Goal: Task Accomplishment & Management: Complete application form

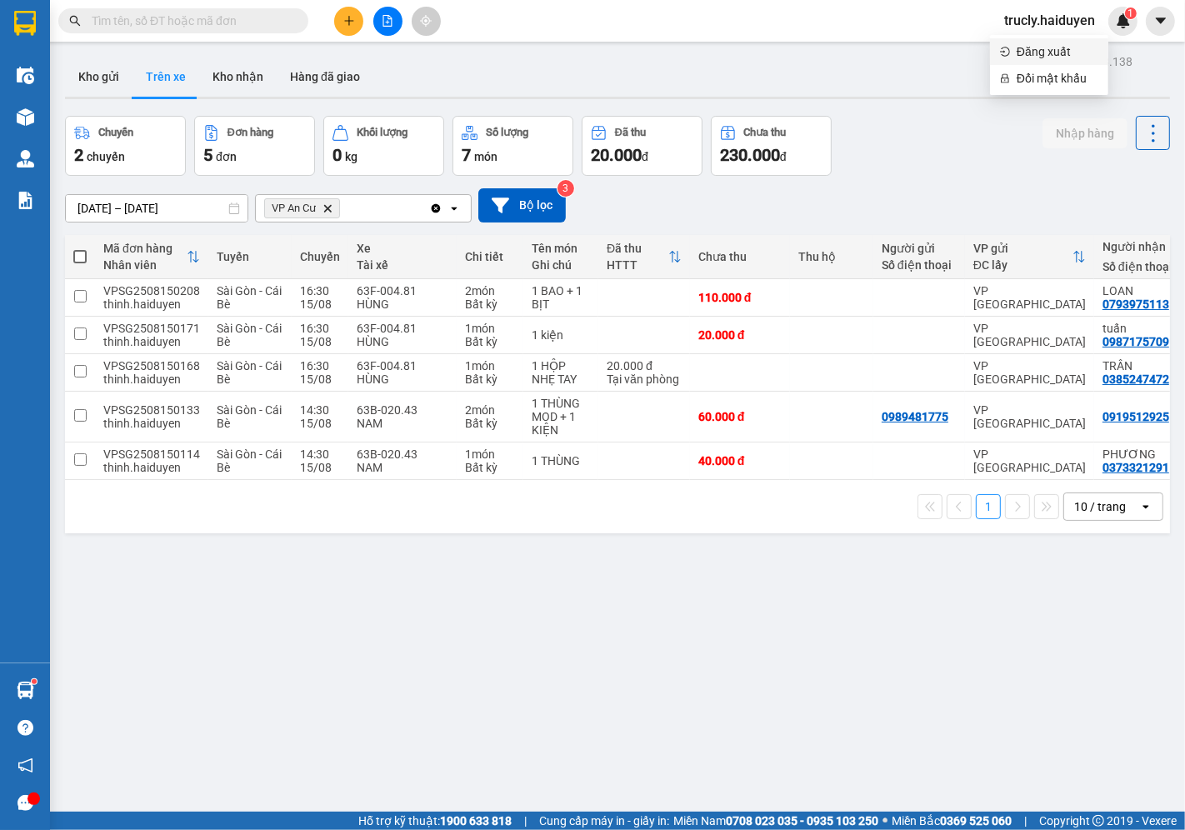
click at [1045, 44] on span "Đăng xuất" at bounding box center [1058, 52] width 82 height 18
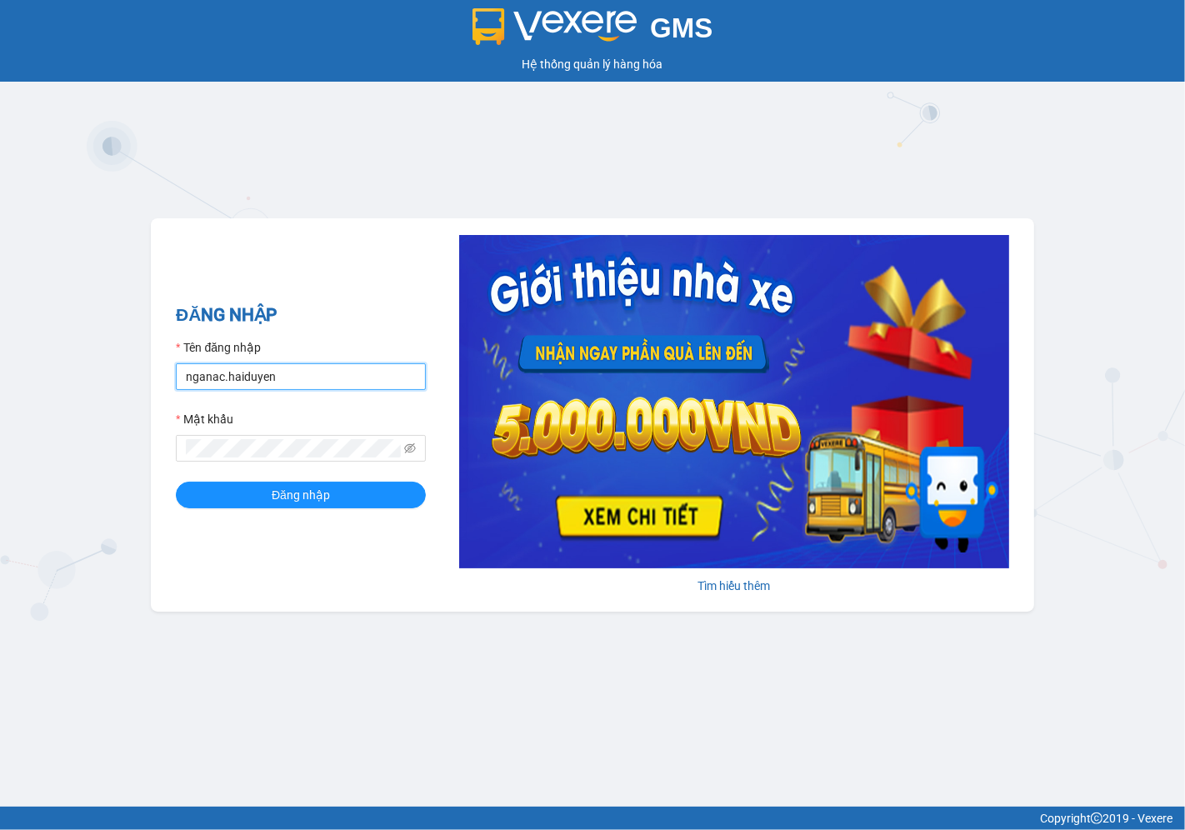
drag, startPoint x: 288, startPoint y: 380, endPoint x: 290, endPoint y: 390, distance: 10.3
click at [288, 380] on input "nganac.haiduyen" at bounding box center [301, 376] width 250 height 27
type input "anac.haiduyen"
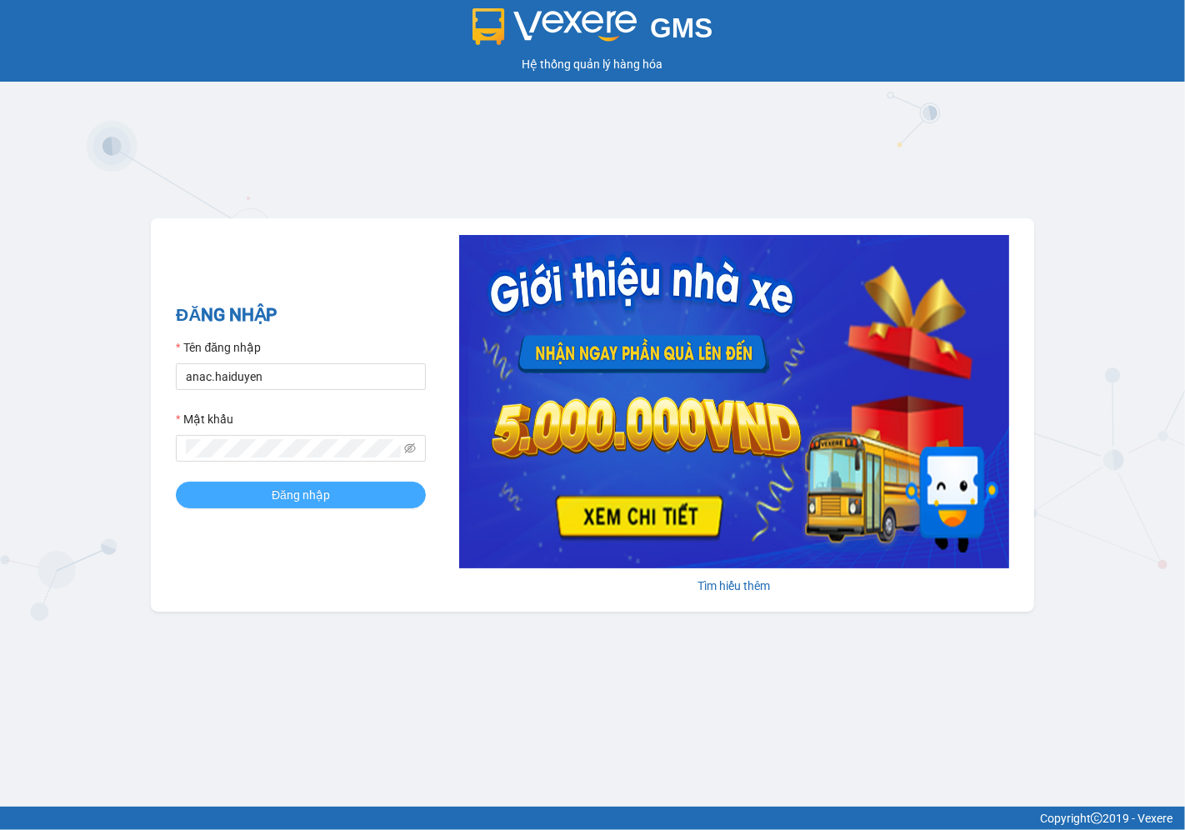
click at [254, 494] on button "Đăng nhập" at bounding box center [301, 495] width 250 height 27
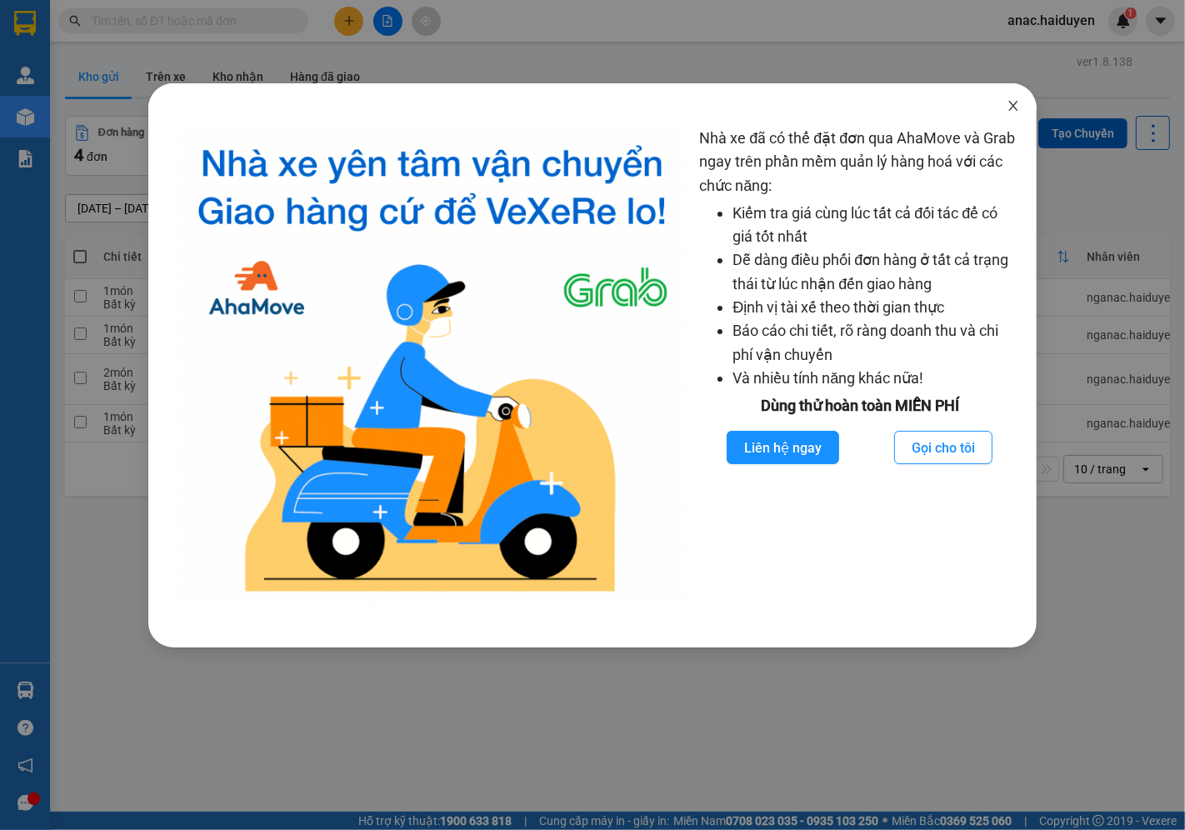
click at [1018, 103] on icon "close" at bounding box center [1013, 105] width 13 height 13
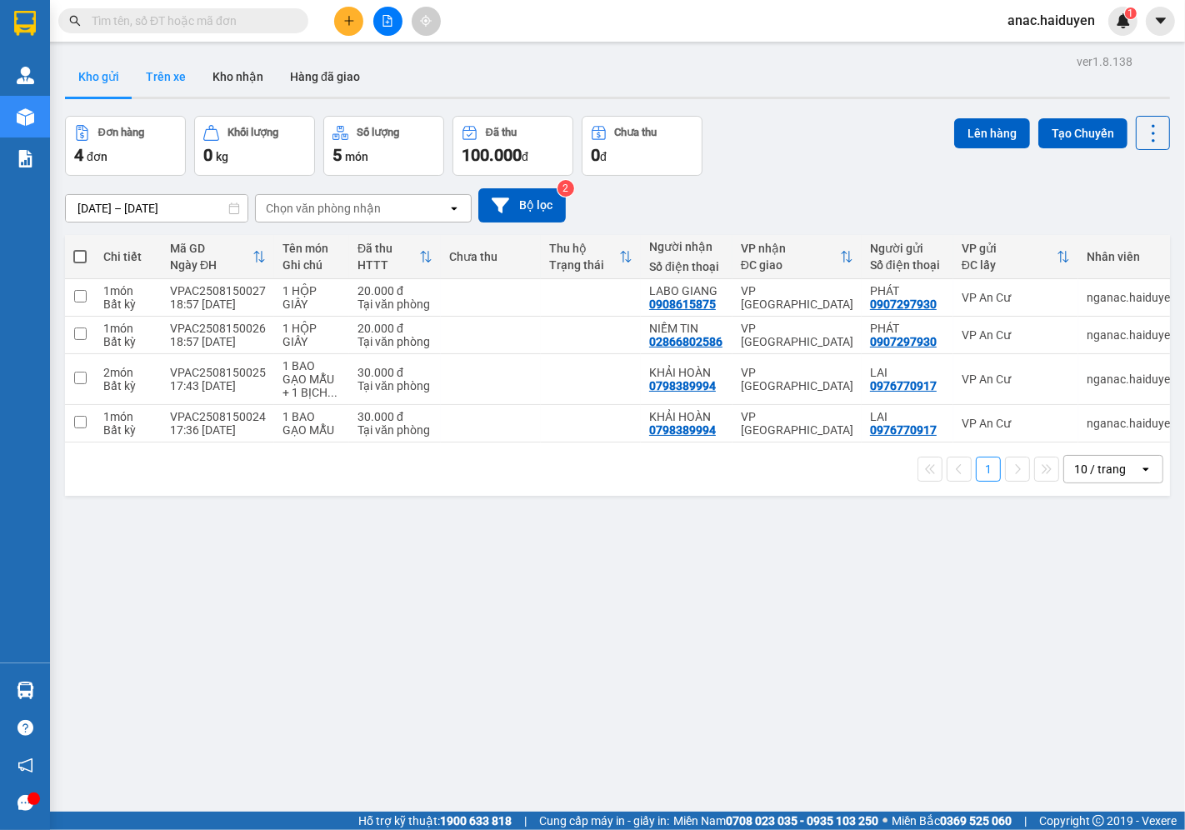
click at [157, 73] on button "Trên xe" at bounding box center [166, 77] width 67 height 40
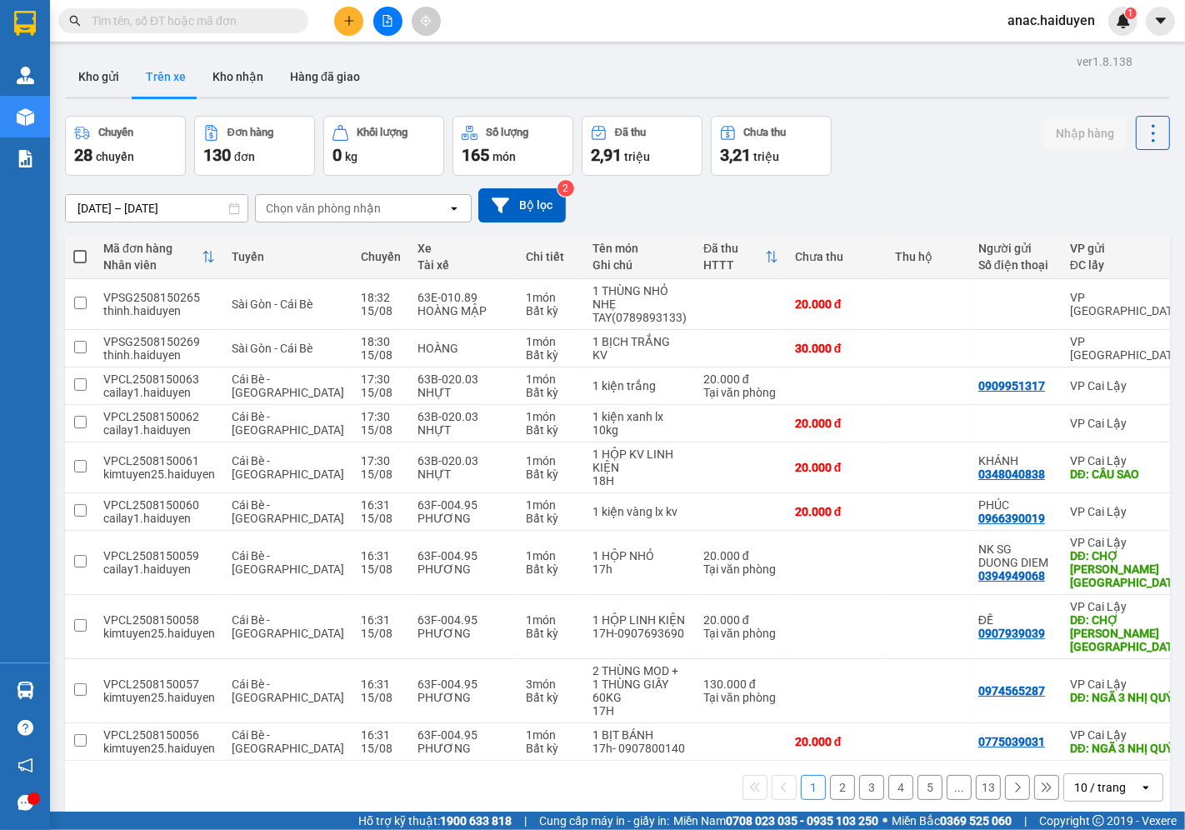
click at [438, 213] on div "Chọn văn phòng nhận" at bounding box center [352, 208] width 192 height 27
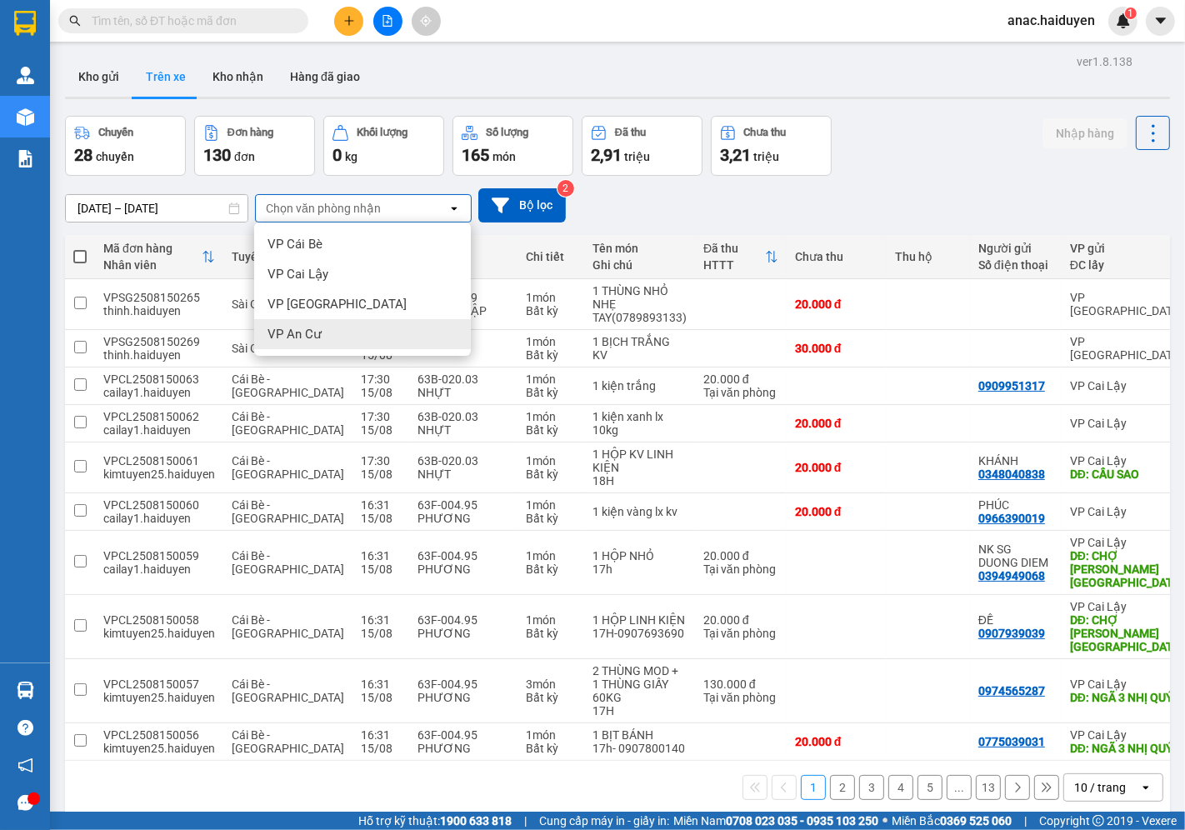
click at [313, 340] on span "VP An Cư" at bounding box center [295, 334] width 54 height 17
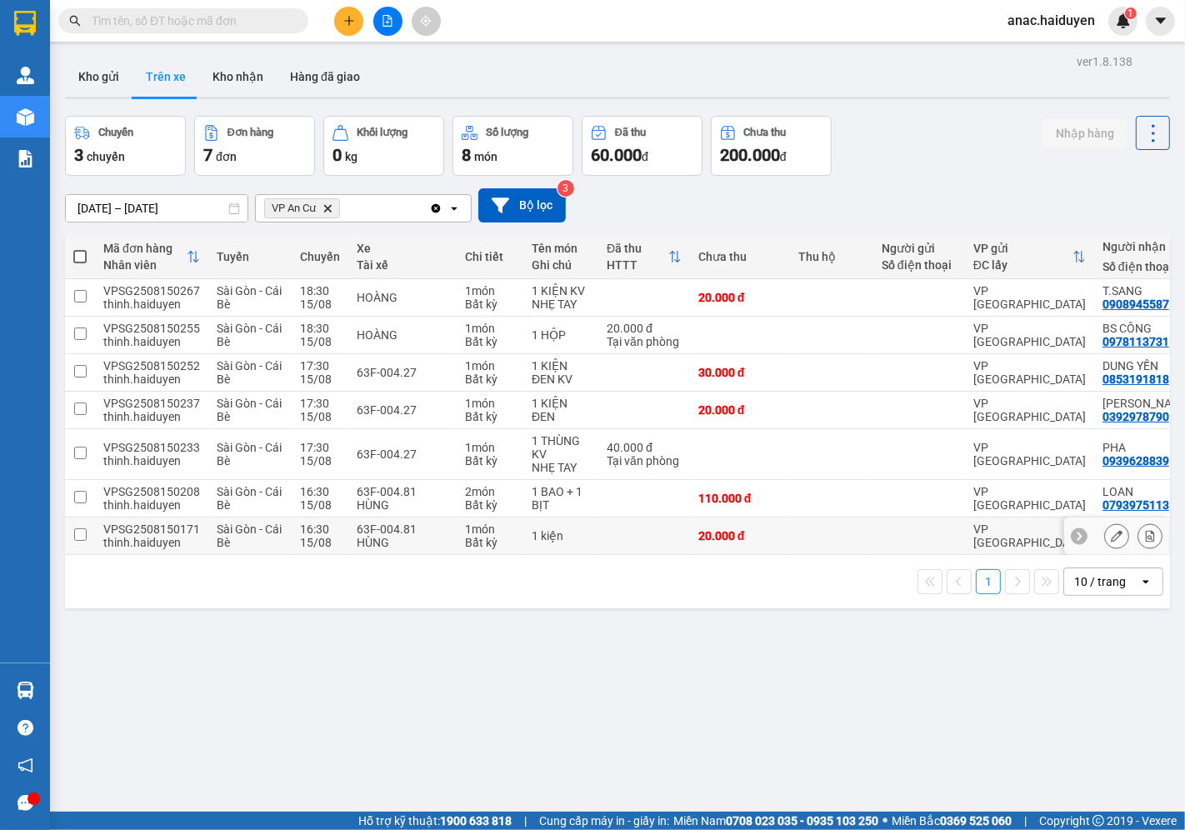
click at [78, 537] on input "checkbox" at bounding box center [80, 535] width 13 height 13
checkbox input "true"
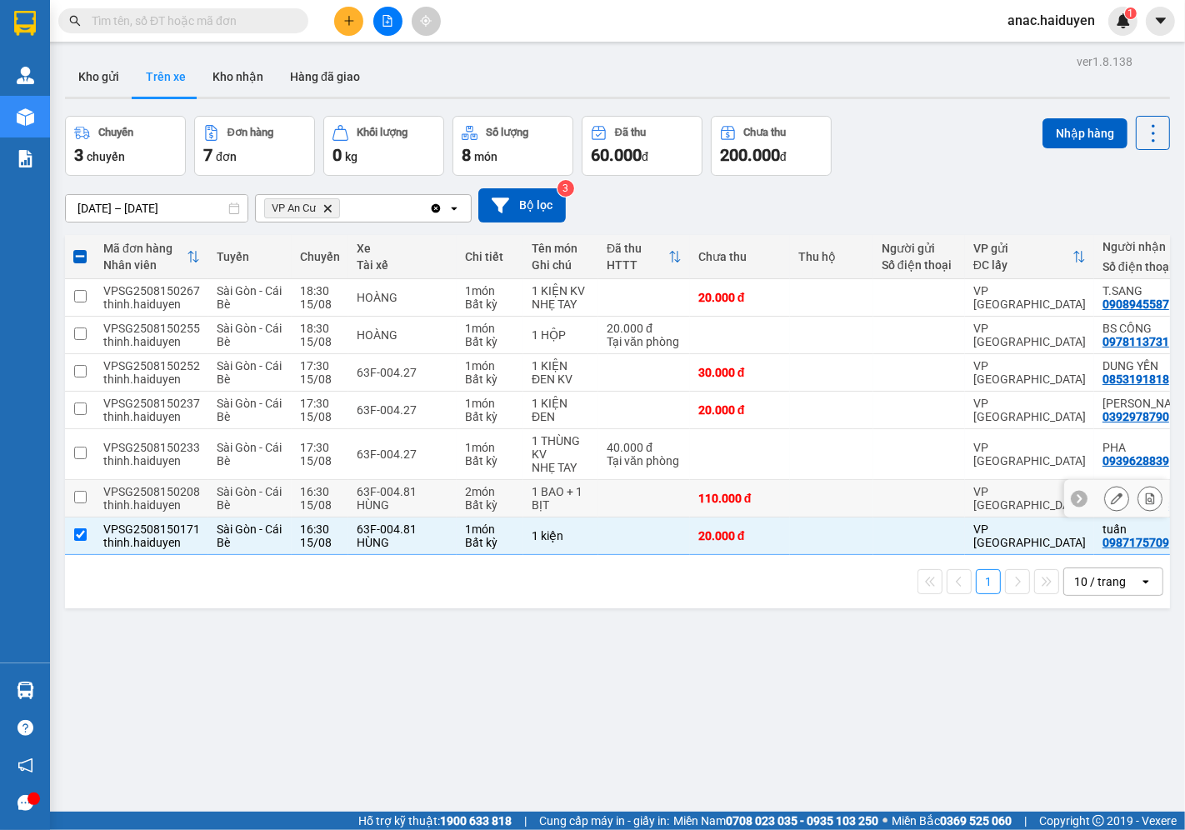
click at [78, 502] on input "checkbox" at bounding box center [80, 497] width 13 height 13
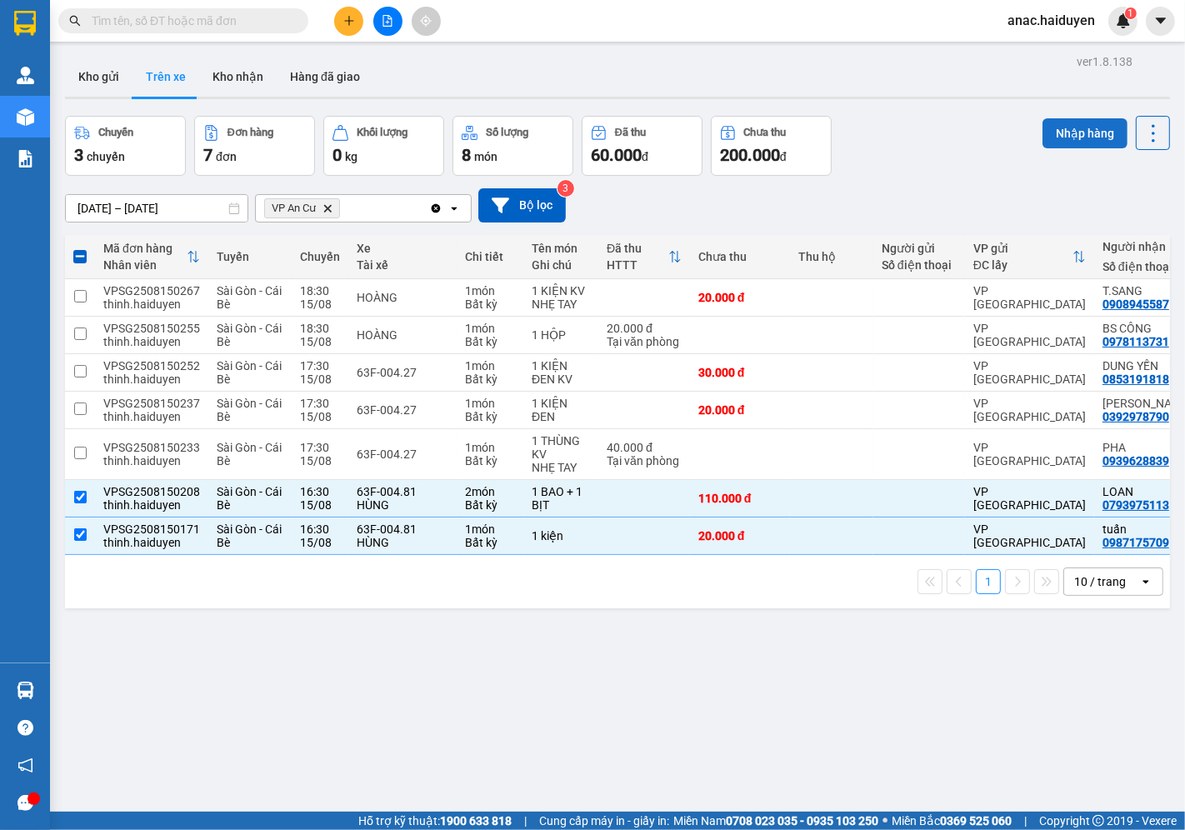
click at [1045, 128] on button "Nhập hàng" at bounding box center [1085, 133] width 85 height 30
checkbox input "false"
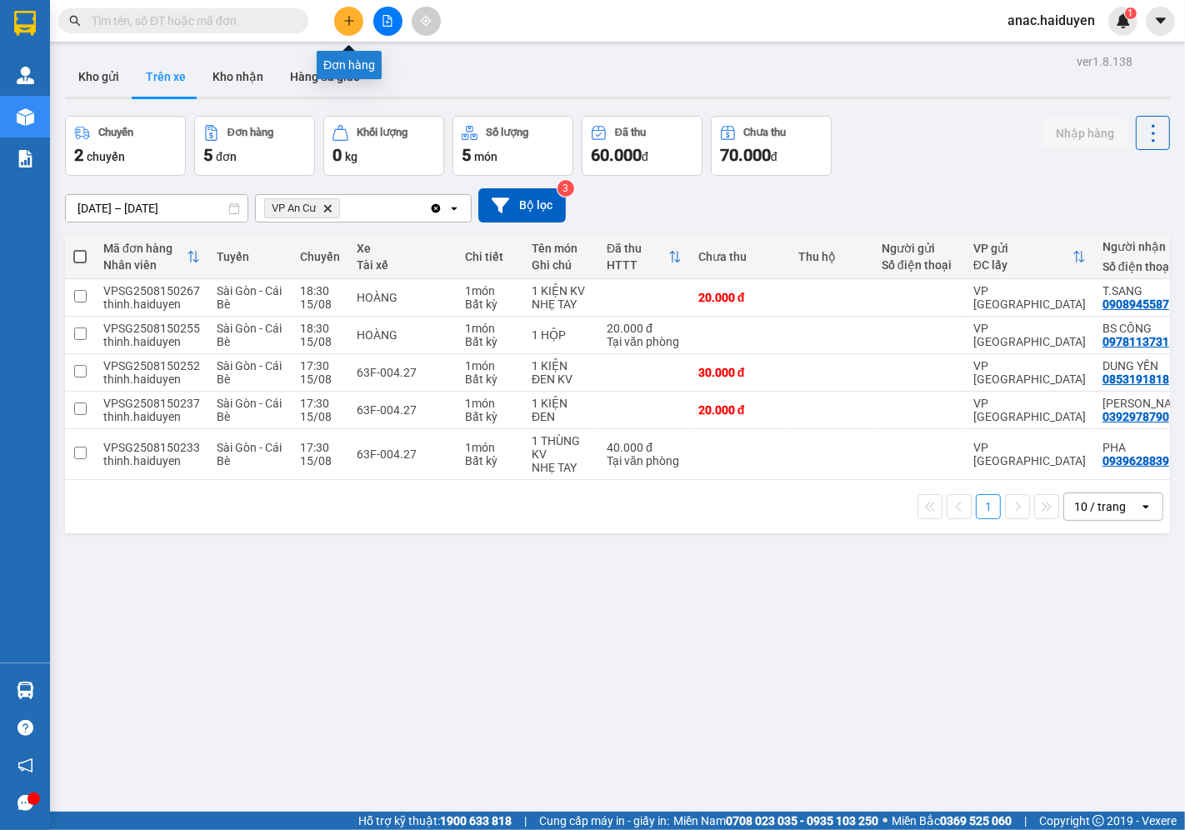
click at [346, 18] on icon "plus" at bounding box center [349, 21] width 12 height 12
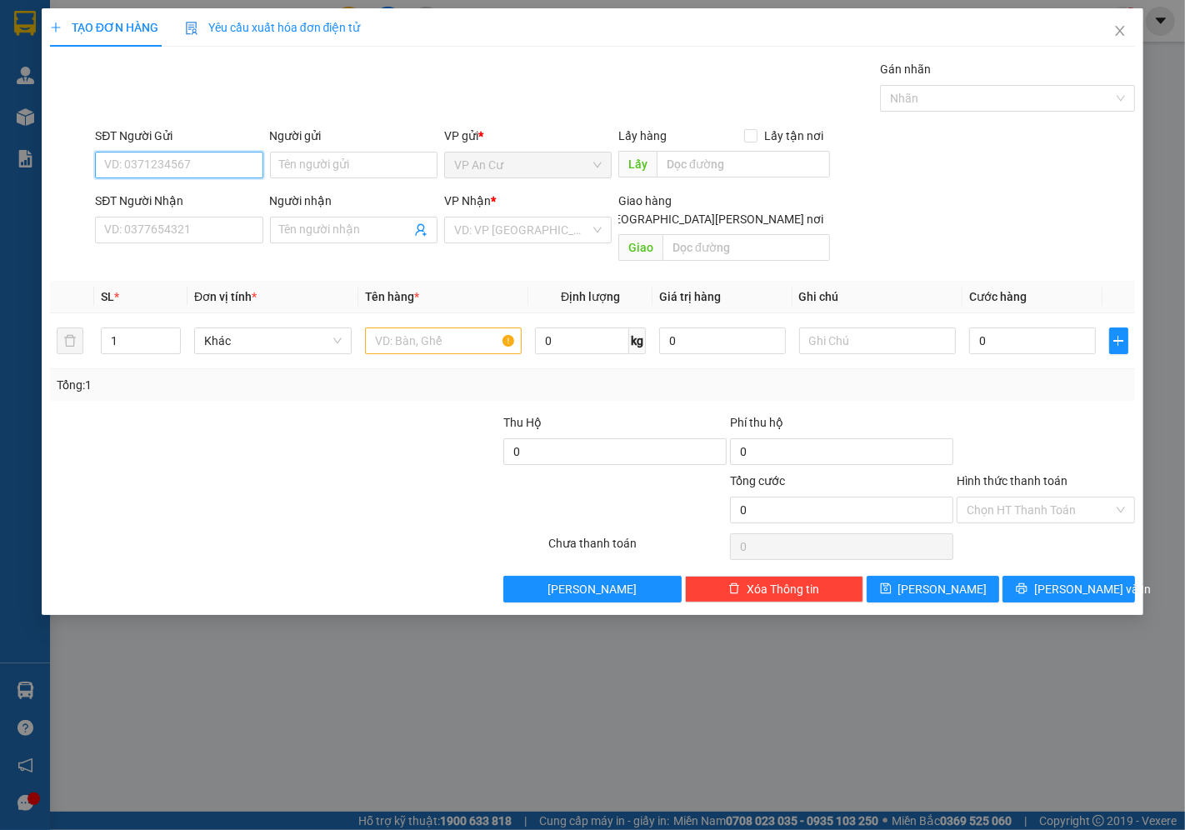
click at [194, 163] on input "SĐT Người Gửi" at bounding box center [179, 165] width 168 height 27
click at [161, 203] on div "0978113731 - BS CÔNG" at bounding box center [179, 198] width 148 height 18
type input "0978113731"
type input "BS CÔNG"
type input "0901790368"
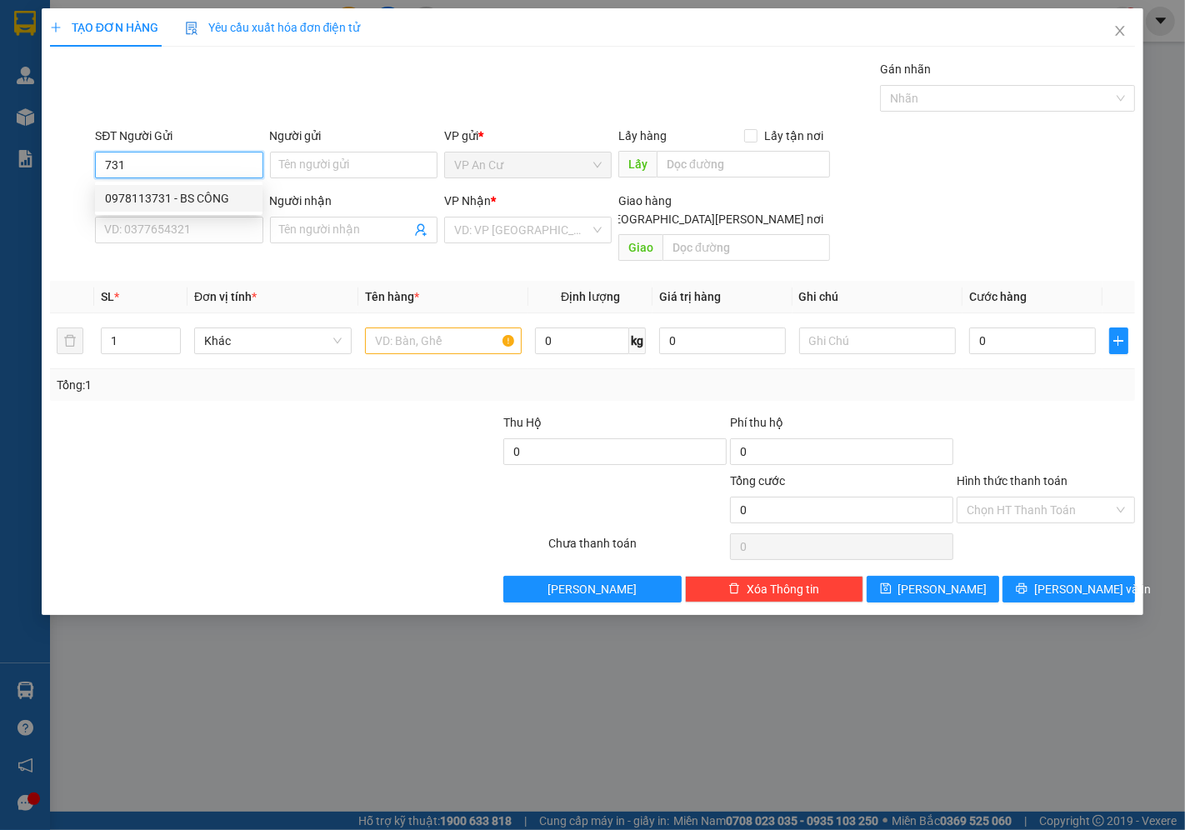
type input "PRO DENTAL LAB"
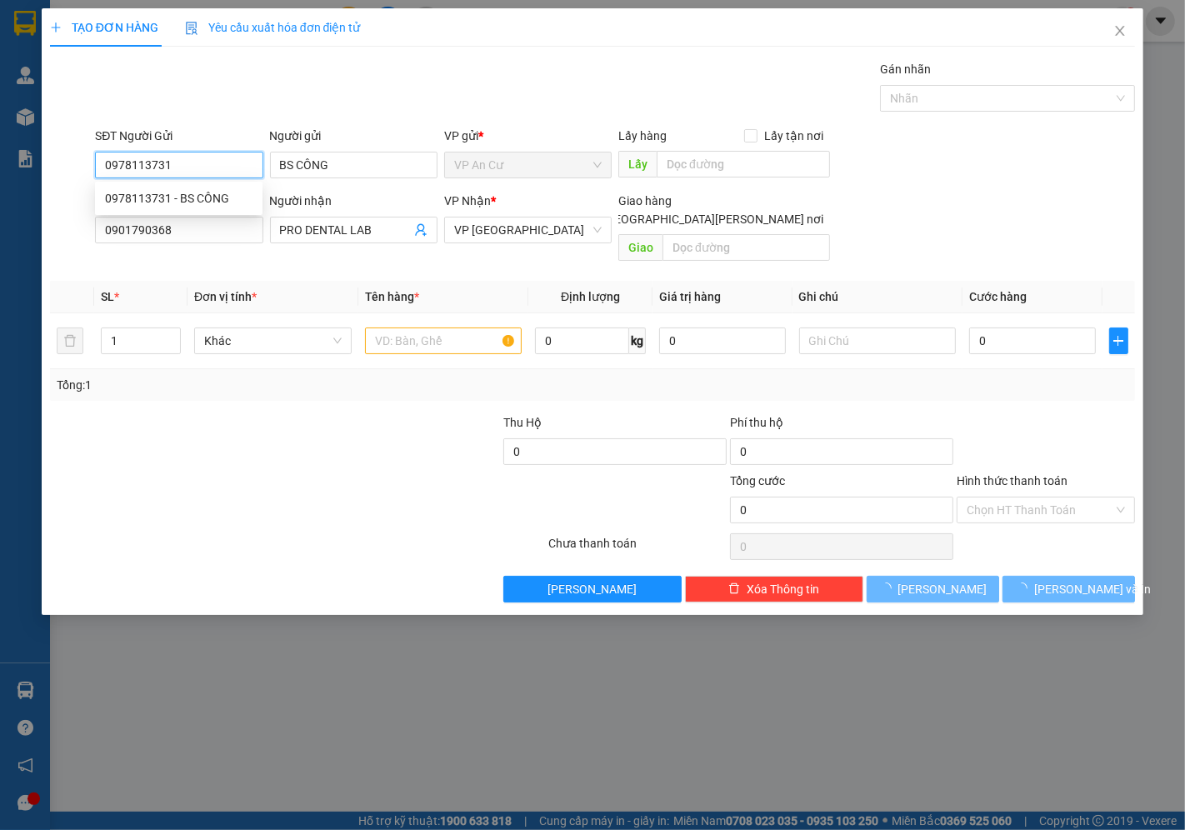
type input "20.000"
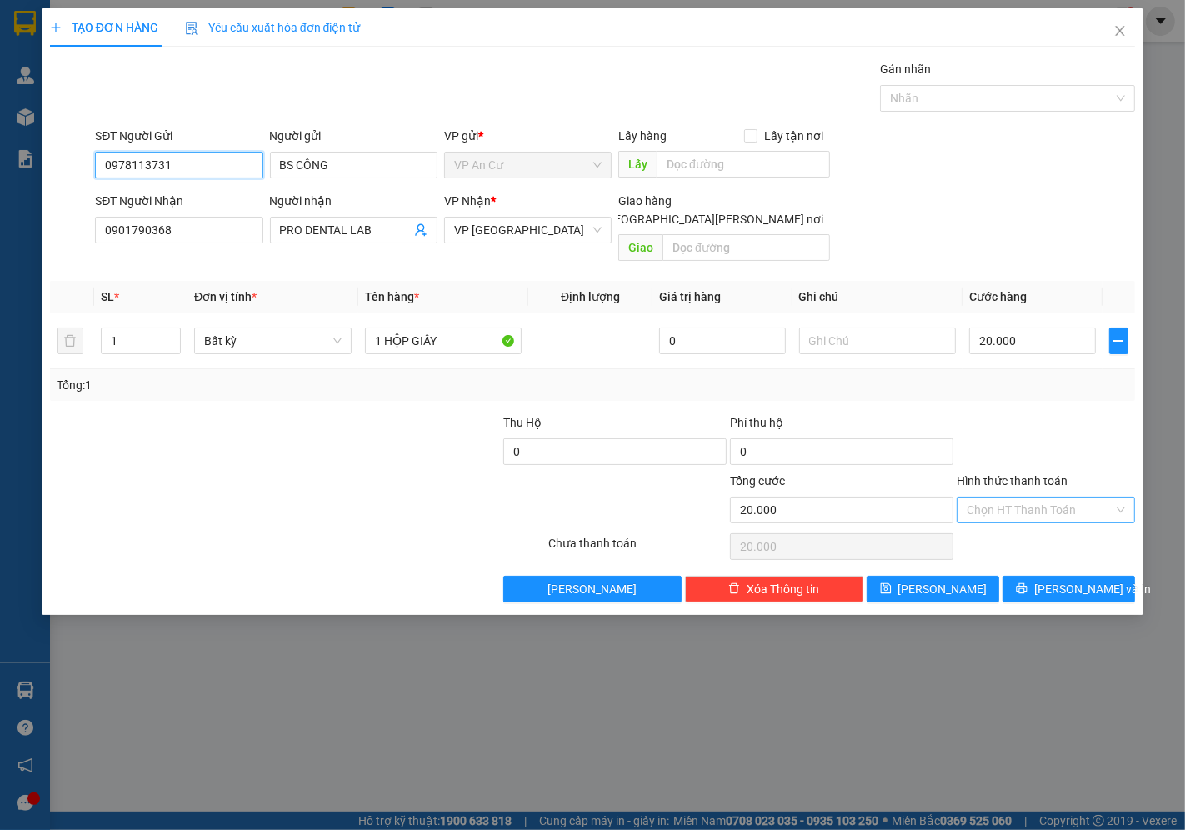
type input "0978113731"
click at [1061, 498] on input "Hình thức thanh toán" at bounding box center [1040, 510] width 147 height 25
click at [1026, 527] on div "Tại văn phòng" at bounding box center [1047, 525] width 158 height 18
type input "0"
click at [1052, 579] on button "[PERSON_NAME] và In" at bounding box center [1069, 589] width 133 height 27
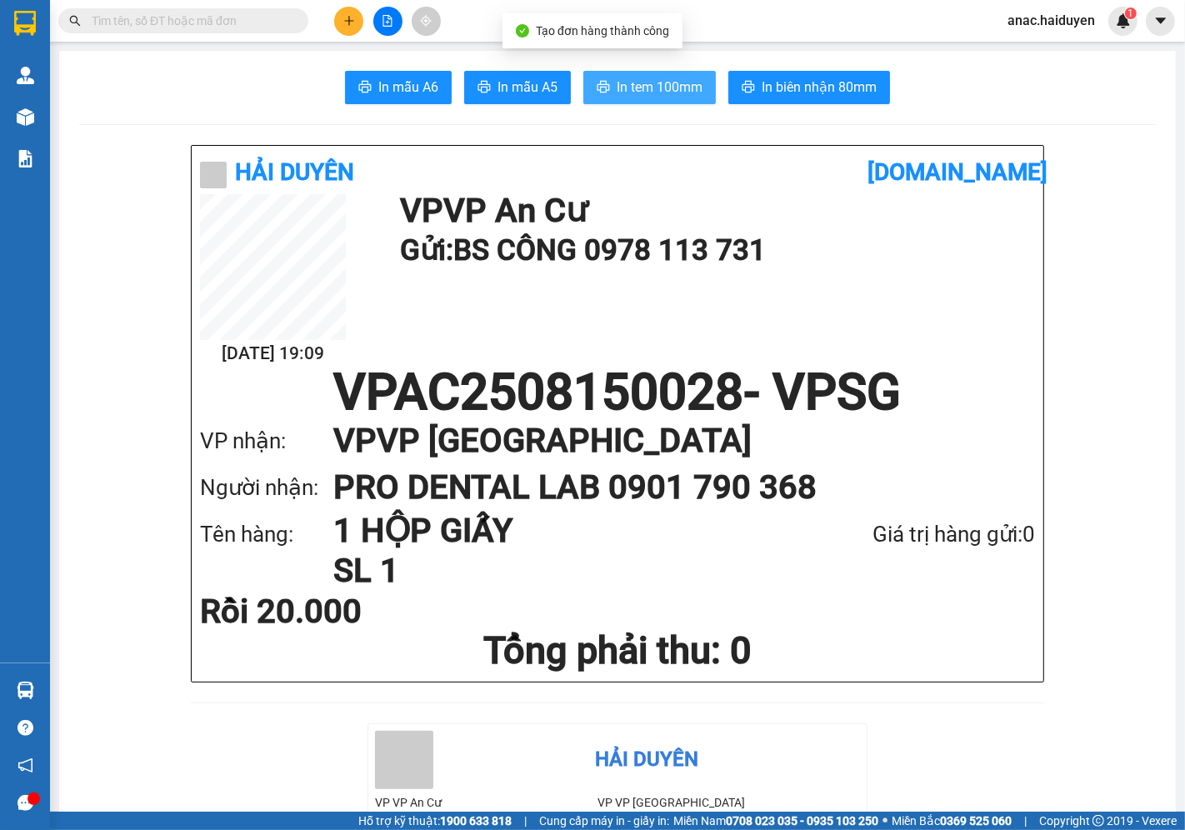
click at [647, 89] on span "In tem 100mm" at bounding box center [660, 87] width 86 height 21
click at [648, 75] on button "In tem 100mm" at bounding box center [650, 87] width 133 height 33
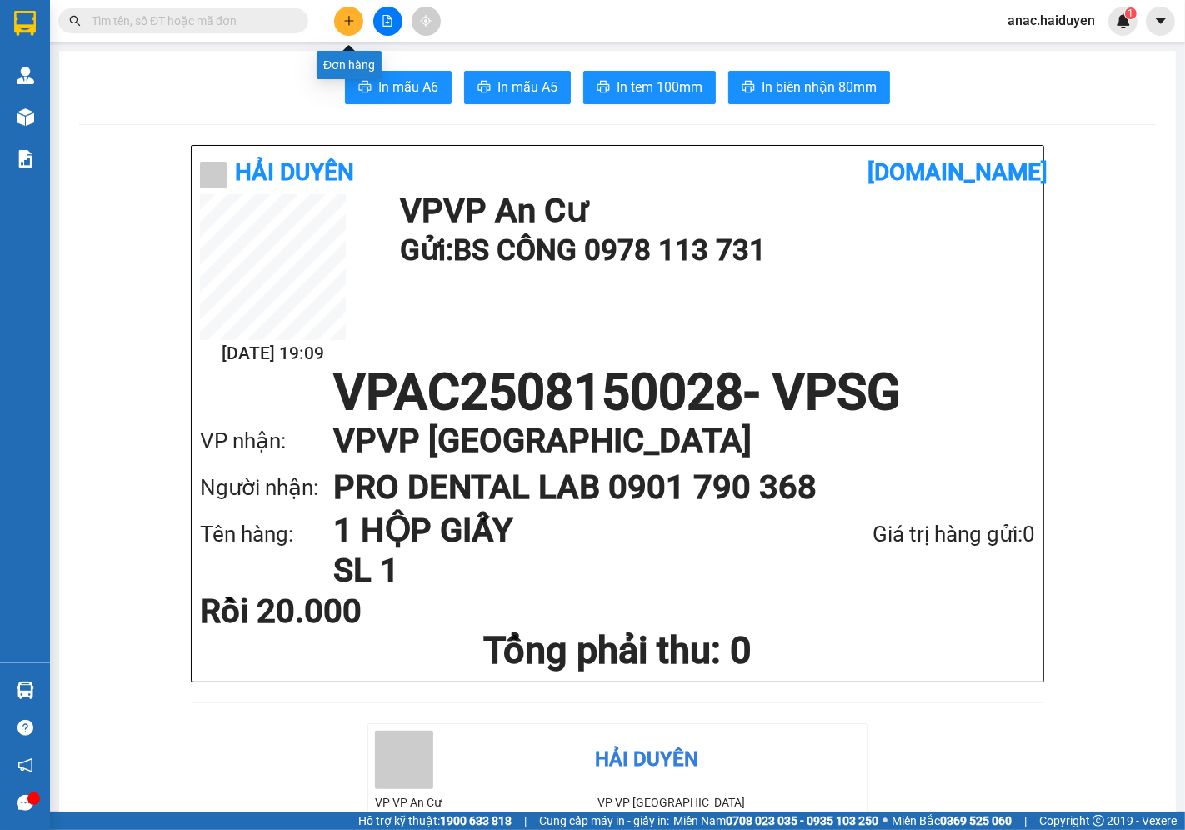
click at [348, 23] on icon "plus" at bounding box center [349, 21] width 12 height 12
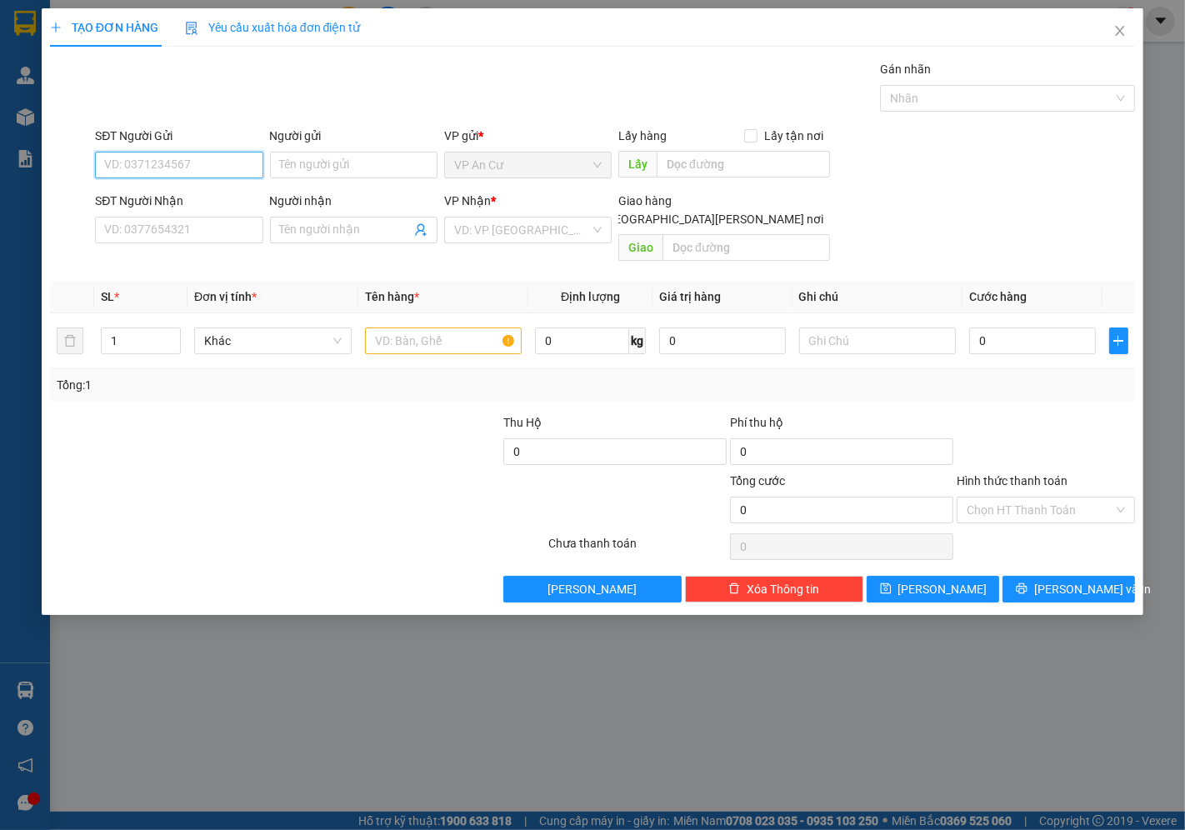
click at [183, 157] on input "SĐT Người Gửi" at bounding box center [179, 165] width 168 height 27
click at [176, 200] on div "0372889935 - NCM CHỢ CÁI NỨA" at bounding box center [194, 198] width 179 height 18
type input "0372889935"
type input "NCM CHỢ CÁI NỨA"
type input "0937040848"
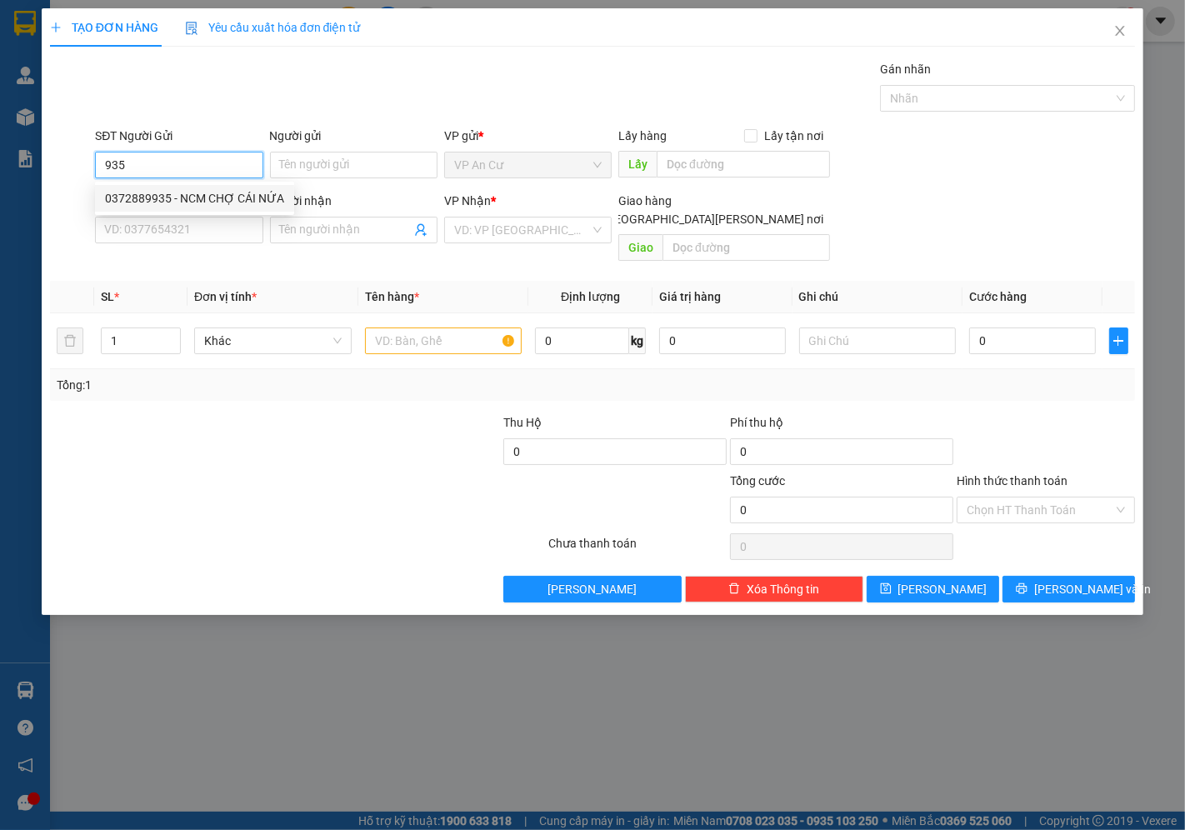
type input "LABO [GEOGRAPHIC_DATA]"
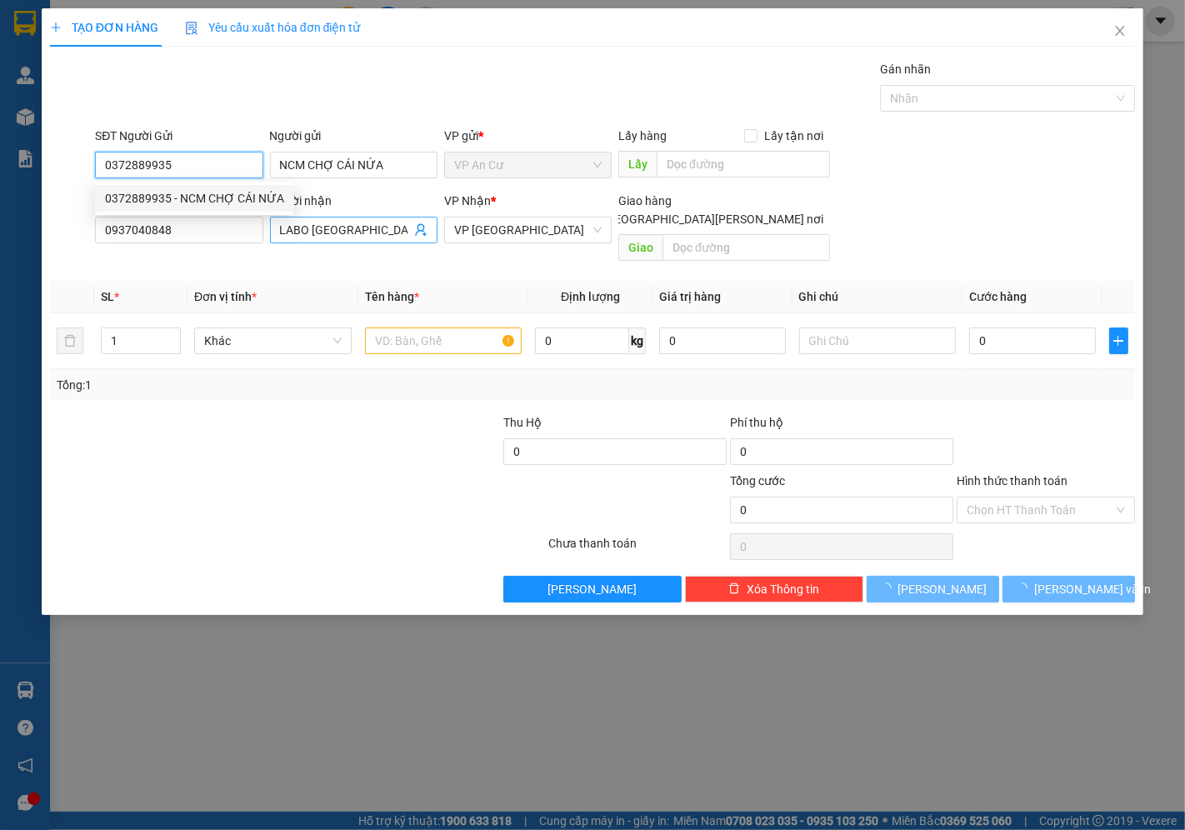
type input "20.000"
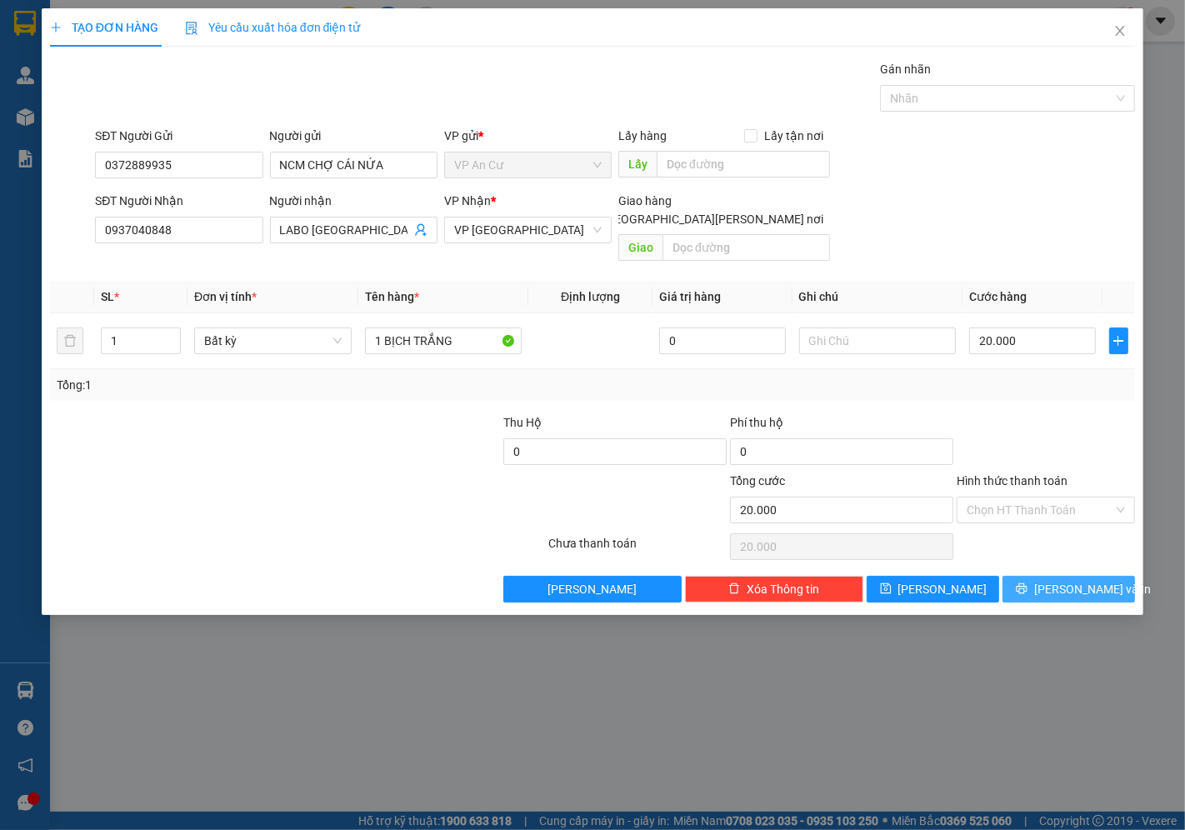
click at [1076, 580] on span "[PERSON_NAME] và In" at bounding box center [1093, 589] width 117 height 18
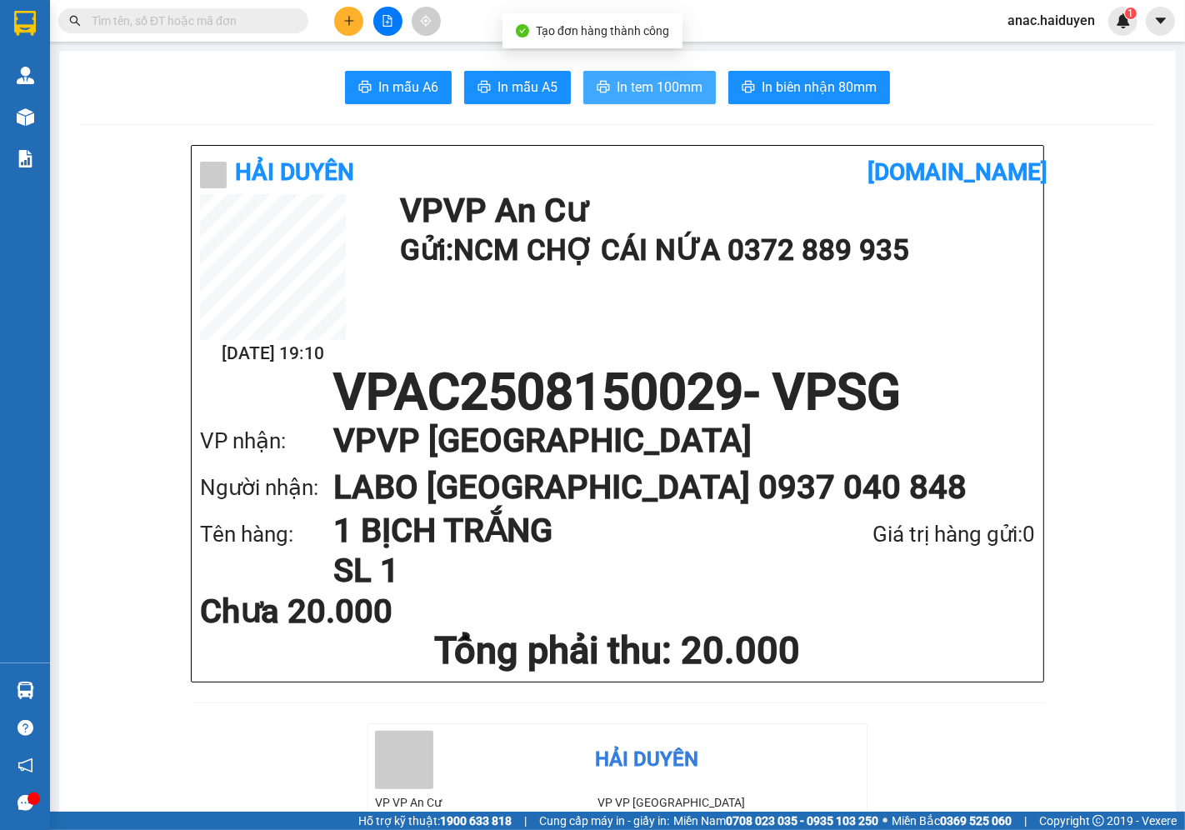
click at [639, 85] on span "In tem 100mm" at bounding box center [660, 87] width 86 height 21
click at [645, 93] on span "In tem 100mm" at bounding box center [660, 87] width 86 height 21
click at [342, 13] on button at bounding box center [348, 21] width 29 height 29
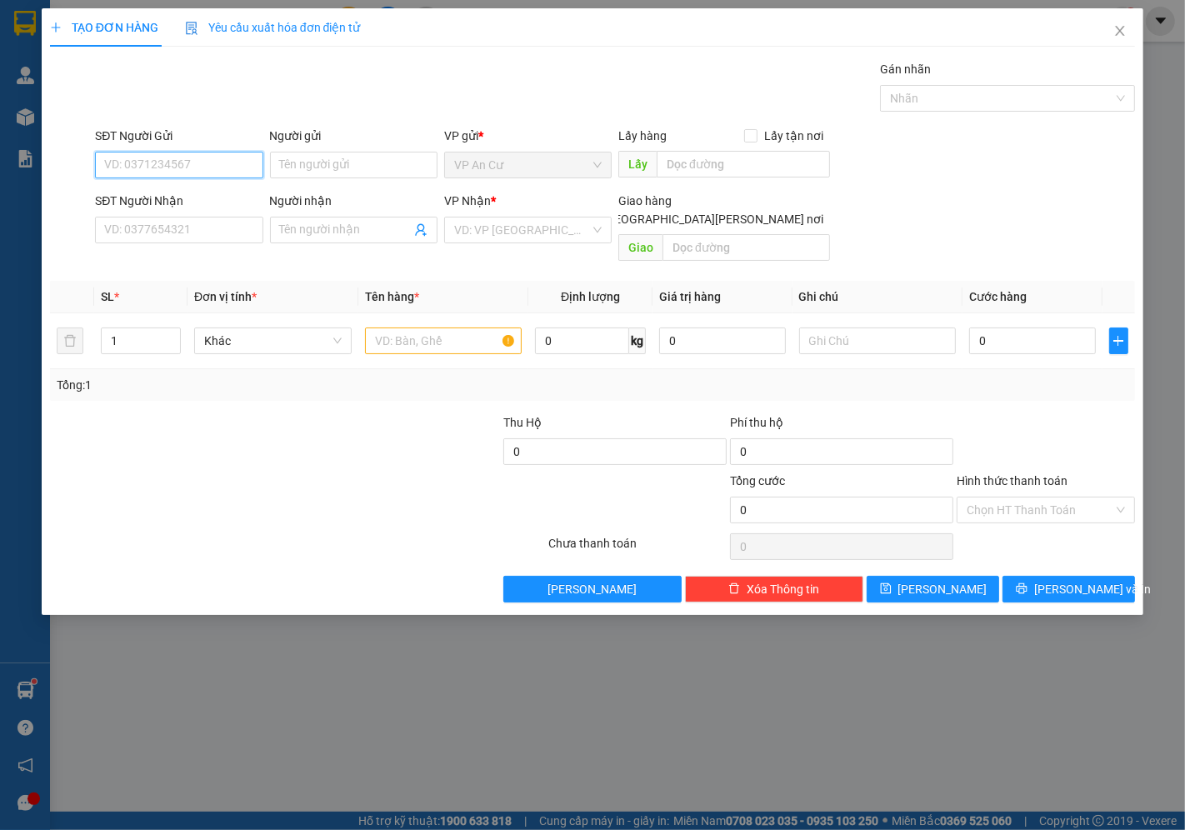
click at [183, 169] on input "SĐT Người Gửi" at bounding box center [179, 165] width 168 height 27
click at [209, 193] on div "0332704279 - NCM [PERSON_NAME]" at bounding box center [201, 198] width 193 height 18
type input "0332704279"
type input "NCM [PERSON_NAME]"
type input "0937040848"
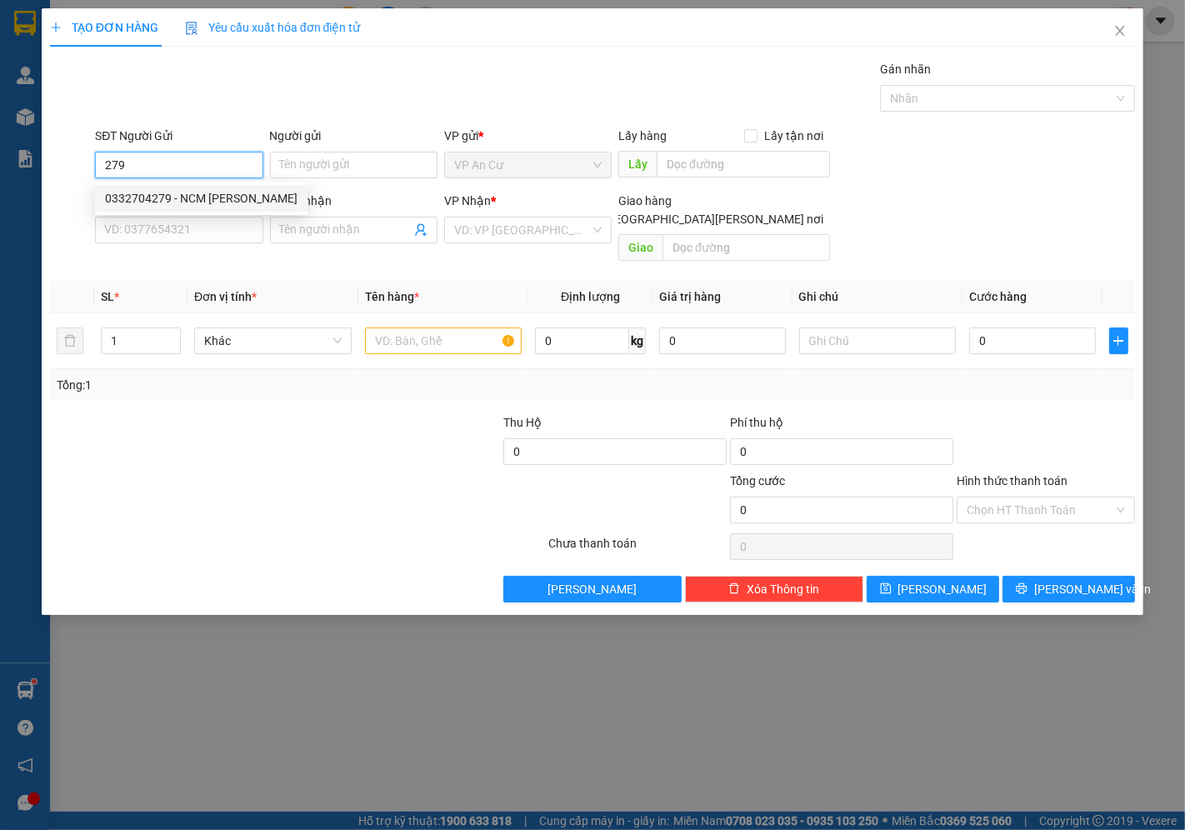
type input "LABO [GEOGRAPHIC_DATA]"
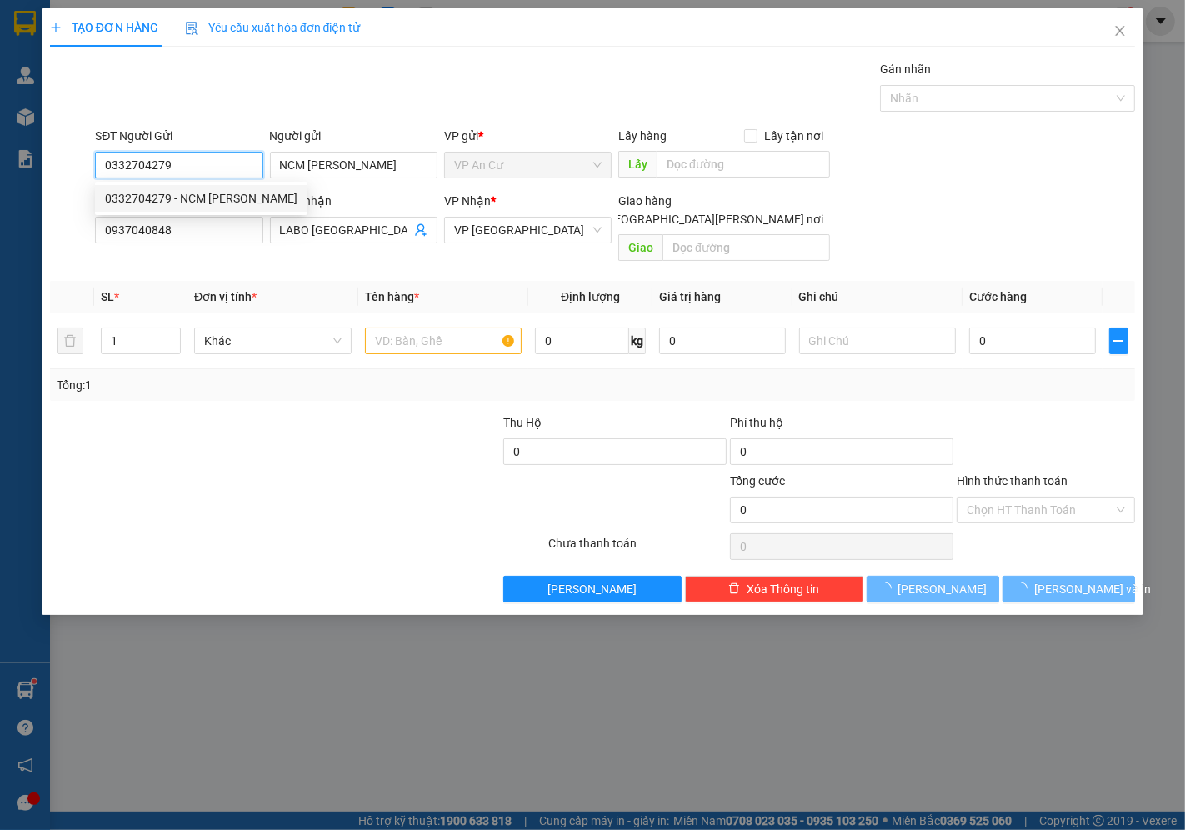
type input "20.000"
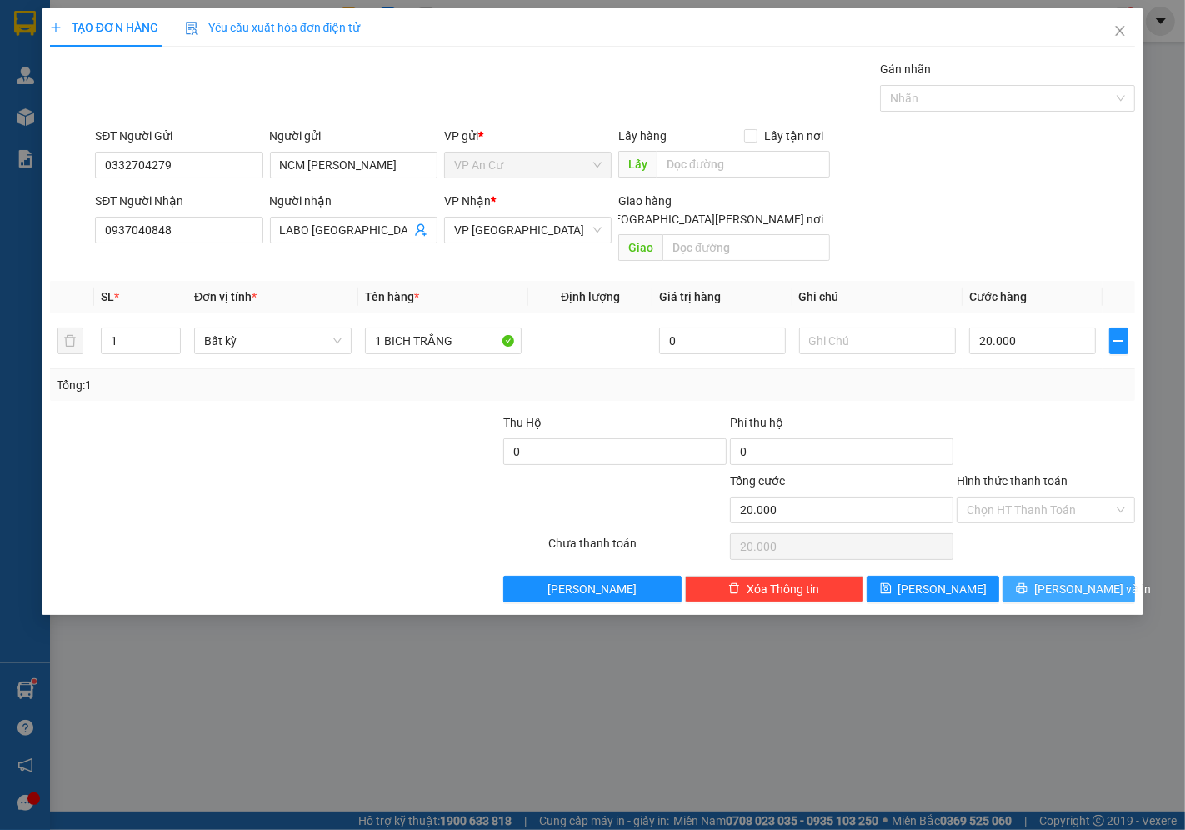
click at [1057, 580] on span "[PERSON_NAME] và In" at bounding box center [1093, 589] width 117 height 18
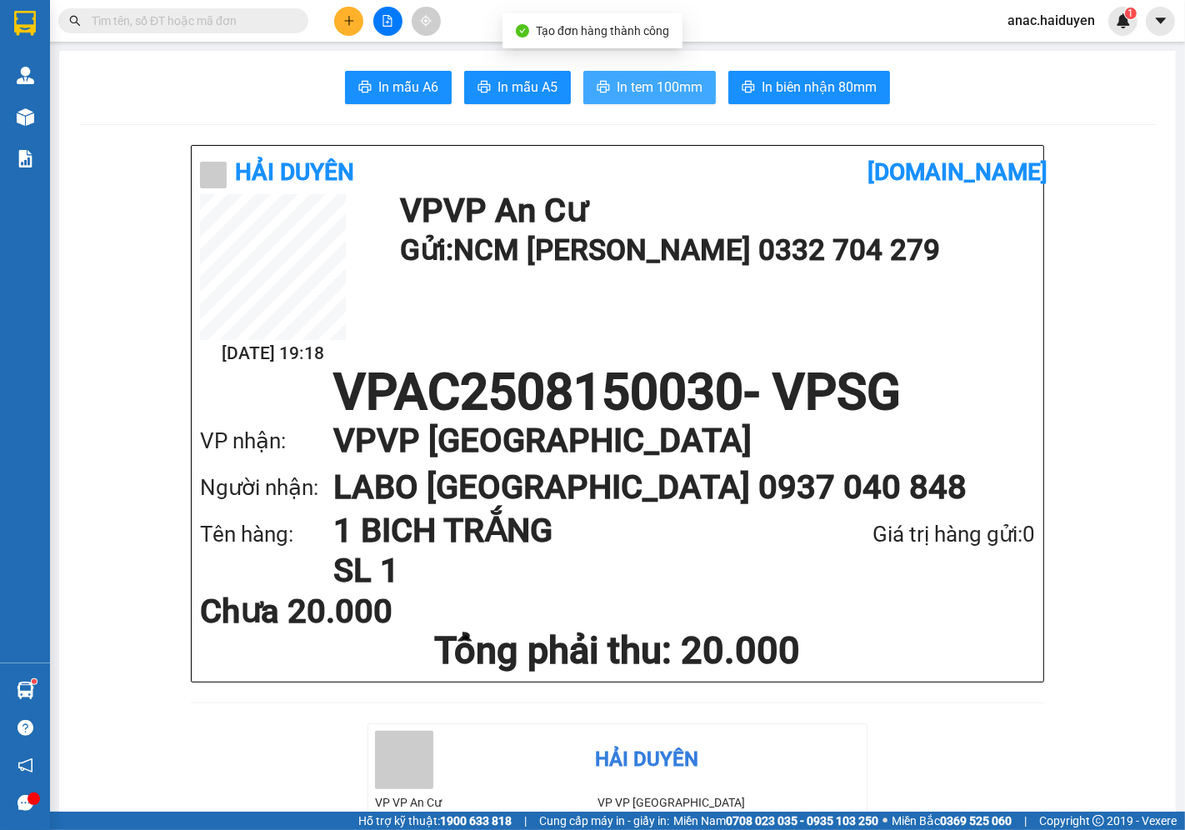
click at [649, 88] on span "In tem 100mm" at bounding box center [660, 87] width 86 height 21
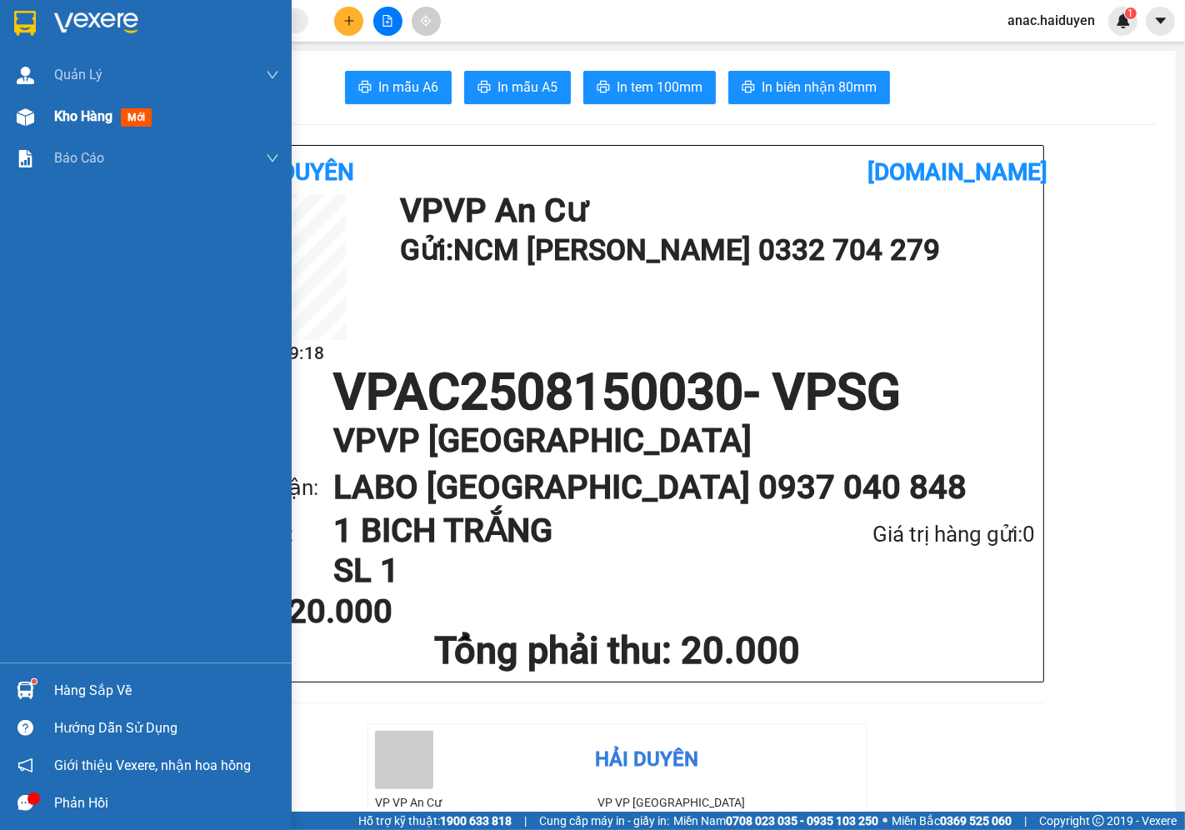
click at [72, 120] on span "Kho hàng" at bounding box center [83, 116] width 58 height 16
